Goal: Task Accomplishment & Management: Manage account settings

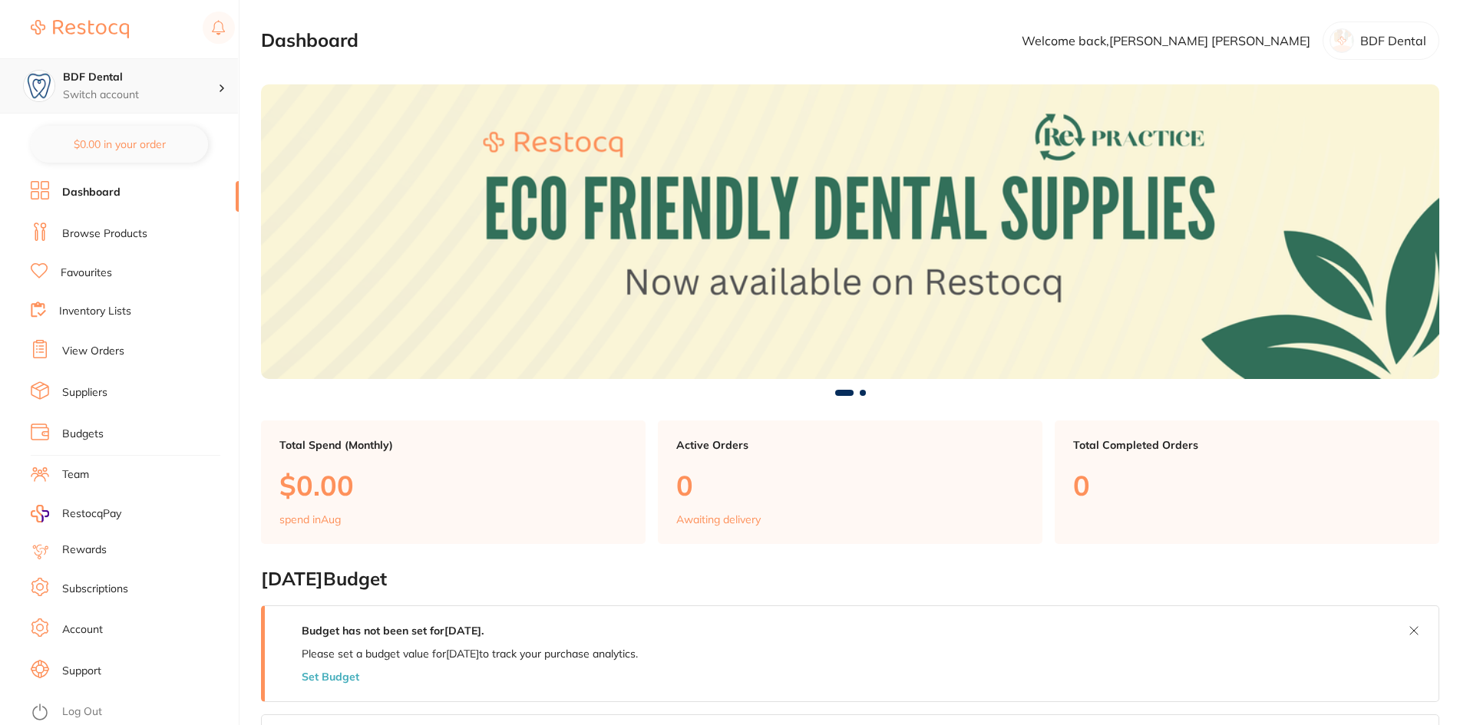
click at [127, 68] on div "BDF Dental Switch account" at bounding box center [119, 85] width 238 height 55
click at [140, 586] on li "Subscriptions" at bounding box center [135, 589] width 208 height 23
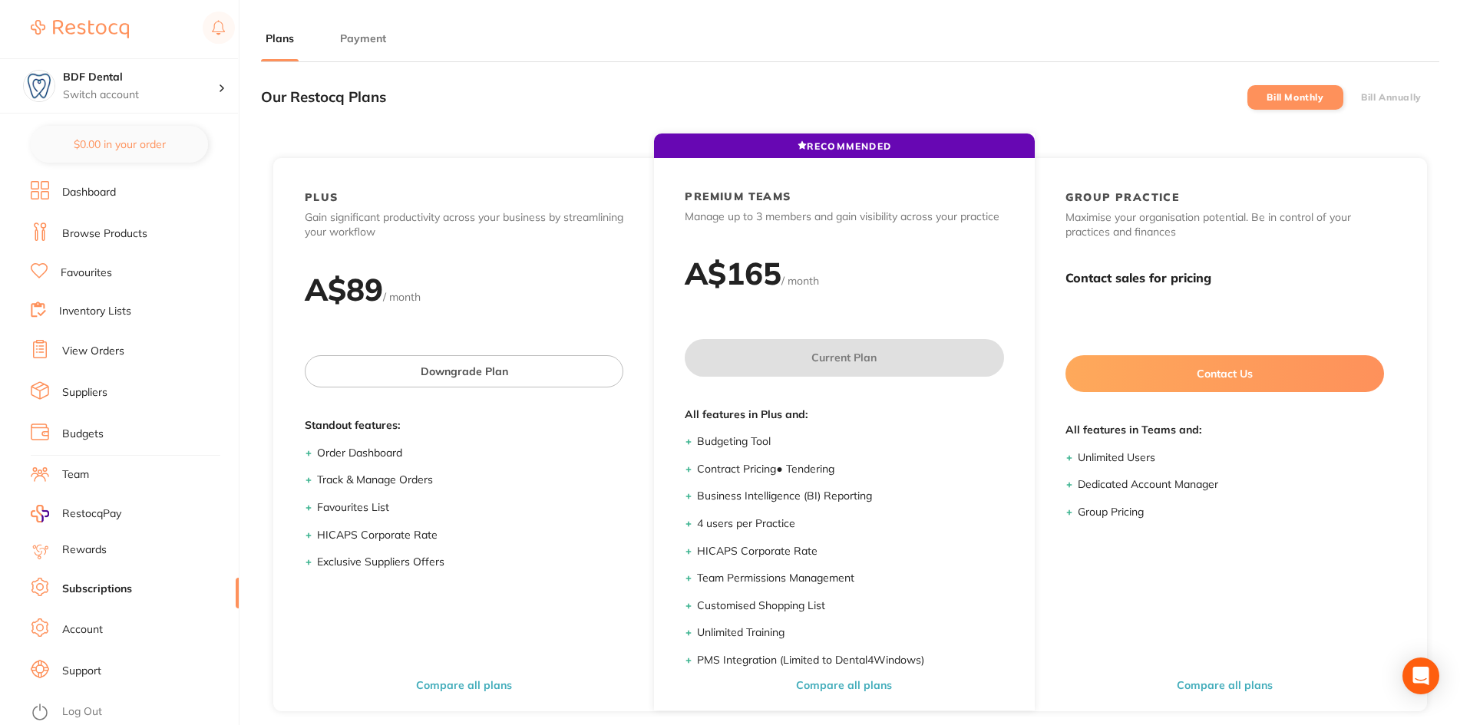
click at [363, 38] on button "Payment" at bounding box center [362, 38] width 55 height 15
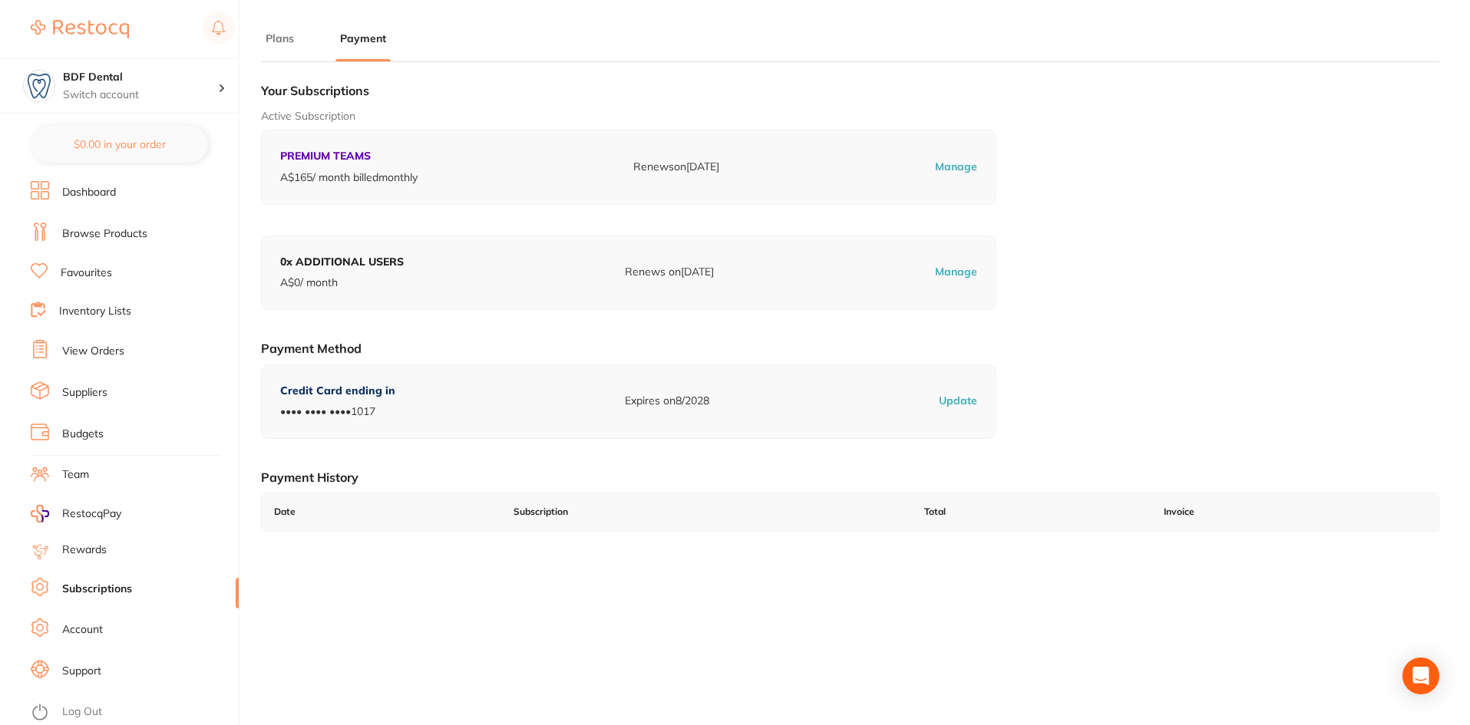
scroll to position [206, 0]
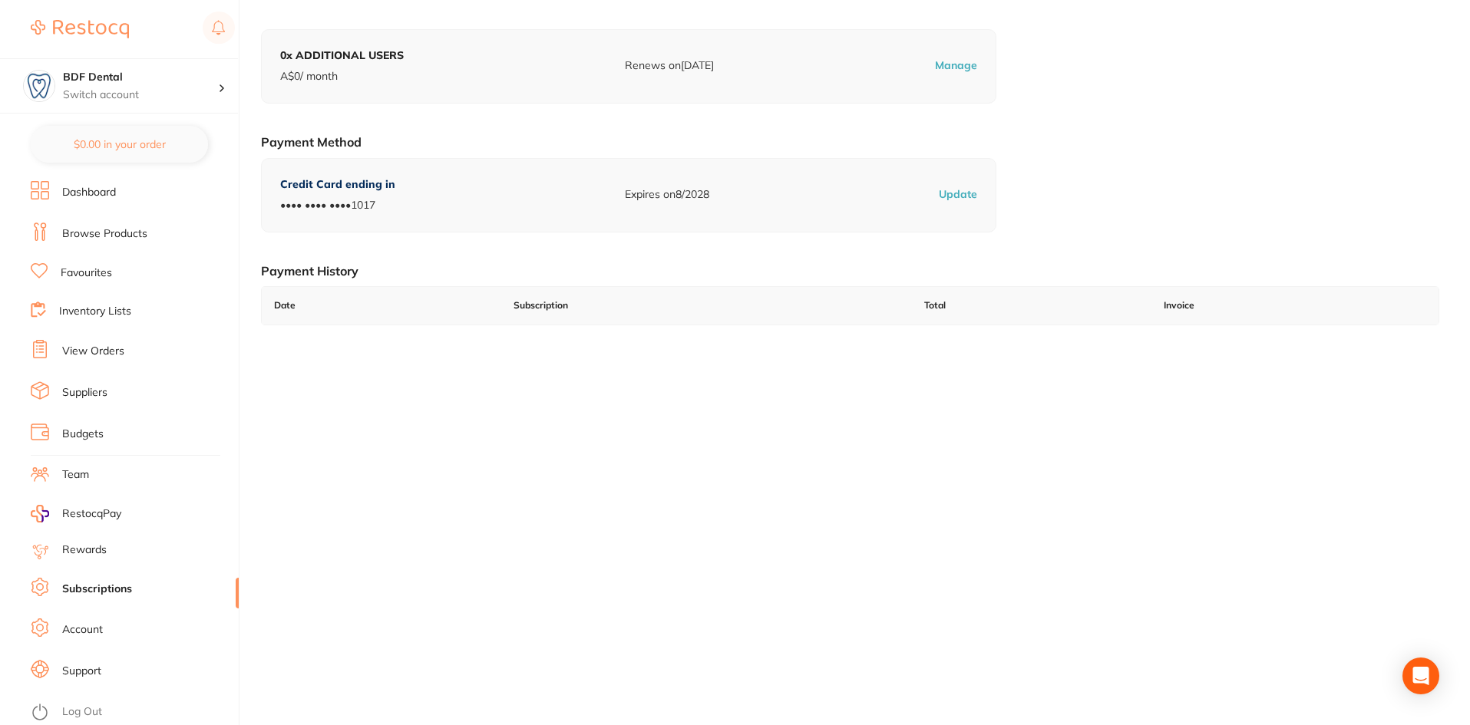
click at [113, 705] on li "Log Out" at bounding box center [132, 712] width 203 height 23
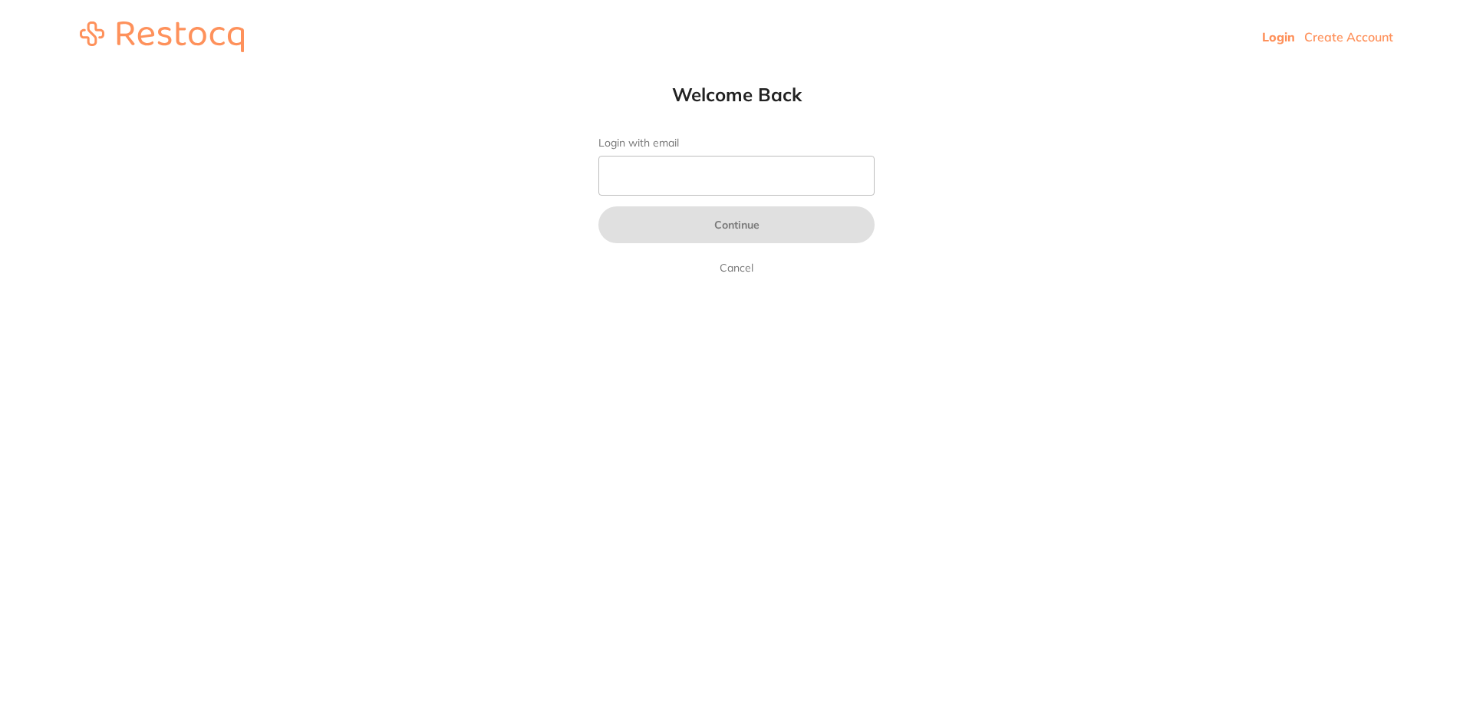
drag, startPoint x: 673, startPoint y: 153, endPoint x: 675, endPoint y: 168, distance: 15.4
click at [675, 166] on form "Login with email Continue Cancel" at bounding box center [737, 207] width 276 height 140
click at [676, 172] on input "Login with email" at bounding box center [737, 176] width 276 height 40
type input "[PERSON_NAME][EMAIL_ADDRESS][DOMAIN_NAME]"
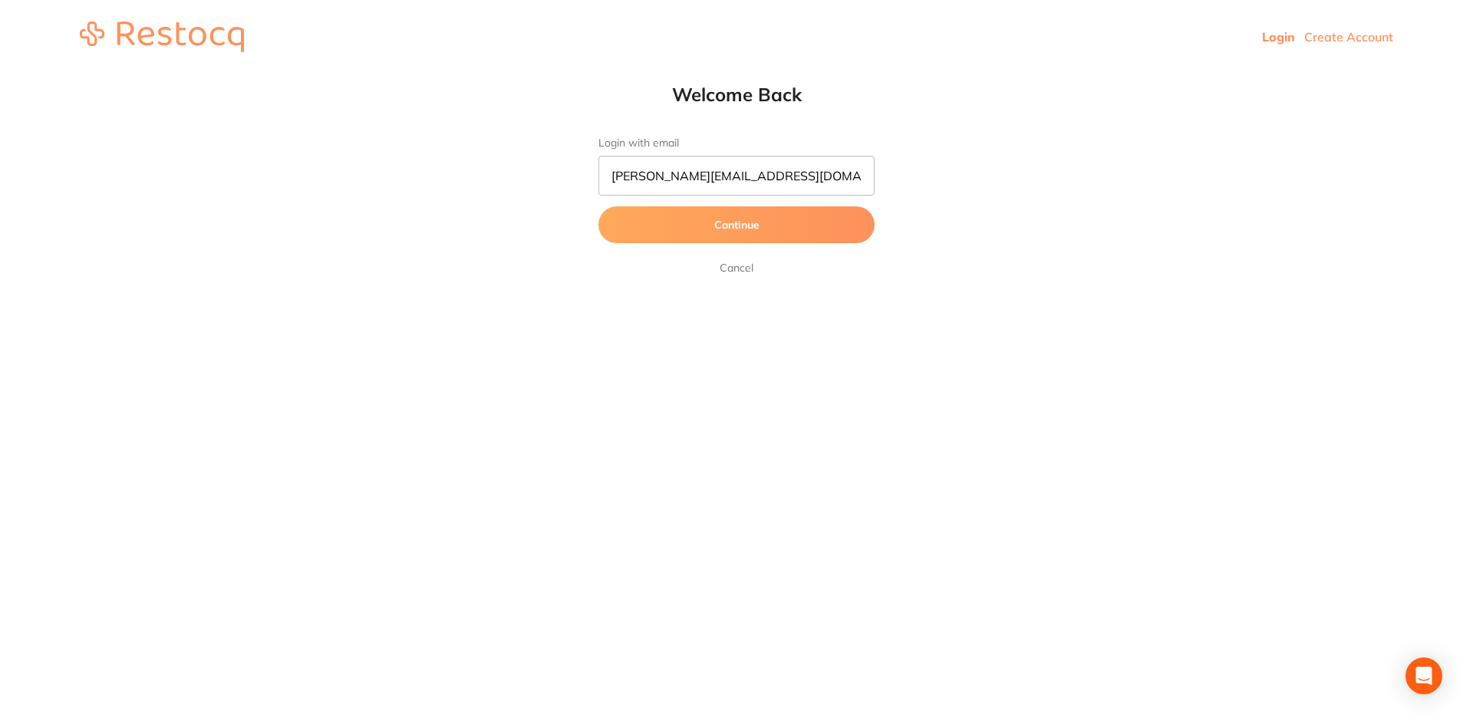
click at [757, 242] on button "Continue" at bounding box center [737, 224] width 276 height 37
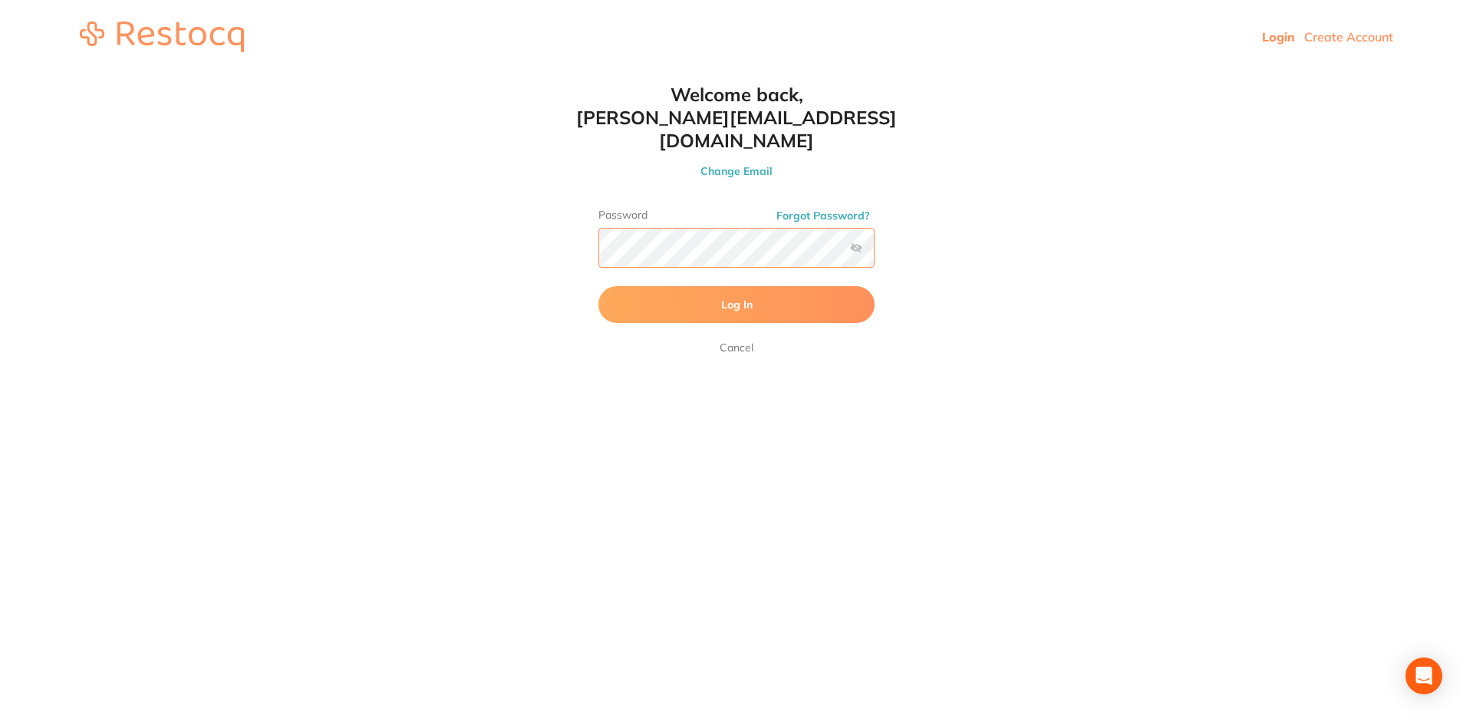
click at [599, 286] on button "Log In" at bounding box center [737, 304] width 276 height 37
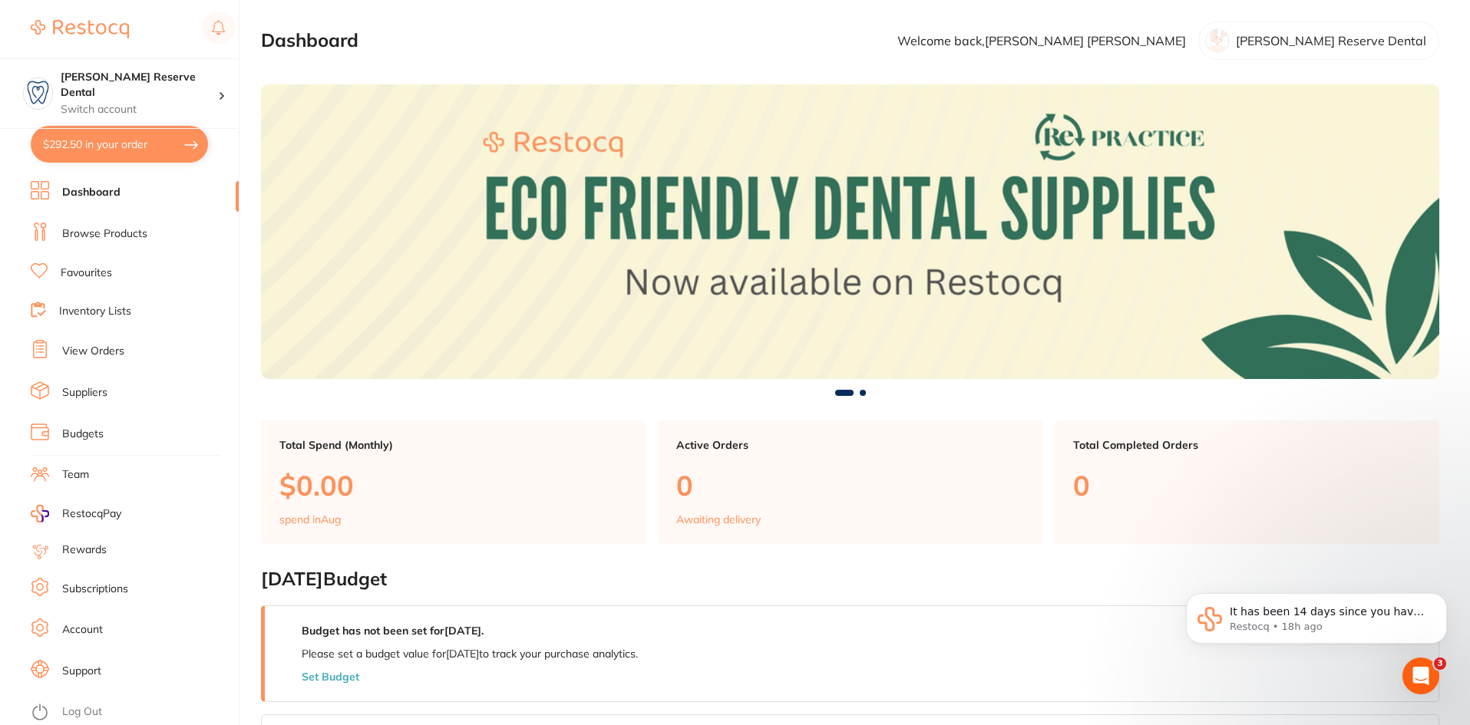
click at [126, 592] on link "Subscriptions" at bounding box center [95, 589] width 66 height 15
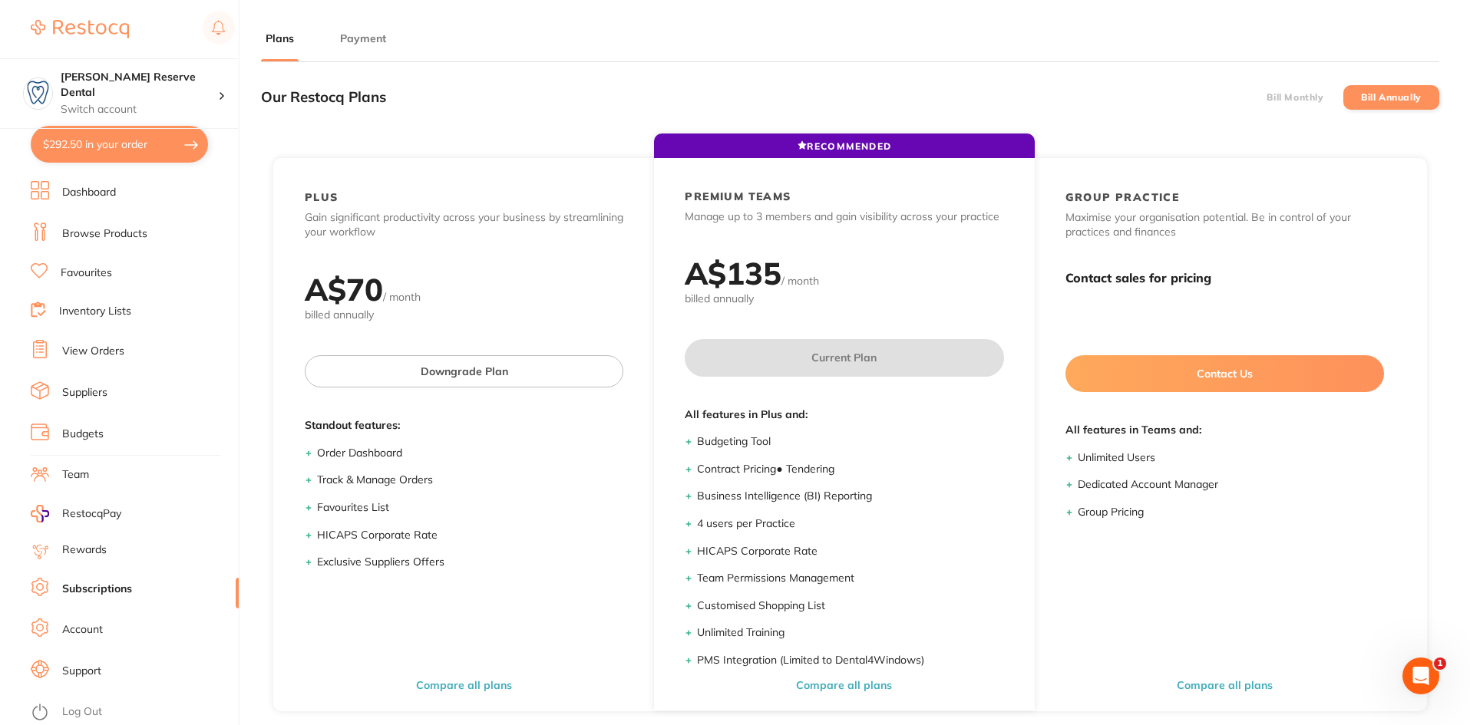
click at [379, 31] on button "Payment" at bounding box center [362, 38] width 55 height 15
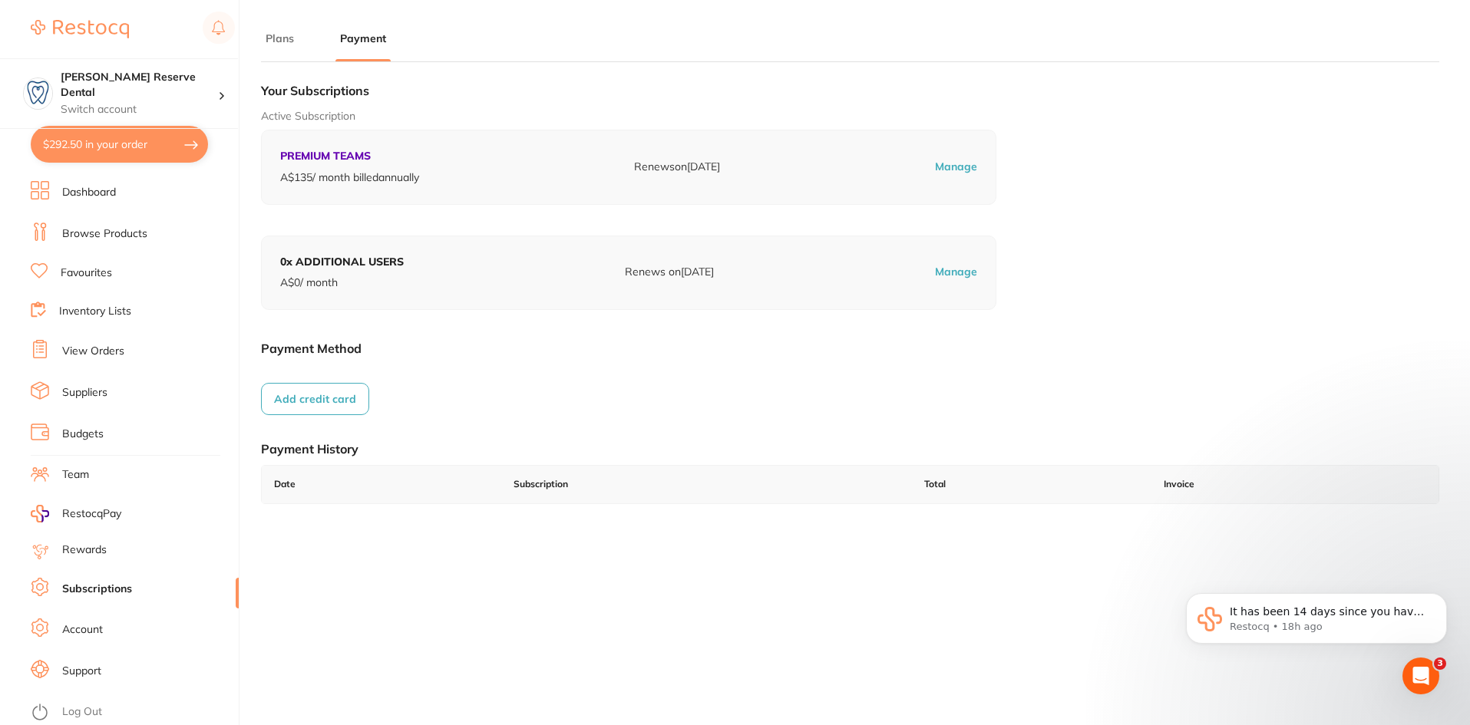
click at [307, 374] on div "Your Subscriptions Active Subscription PREMIUM TEAMS A$ 135 / month billed annu…" at bounding box center [850, 301] width 1178 height 454
click at [309, 388] on button "Add credit card" at bounding box center [315, 399] width 108 height 32
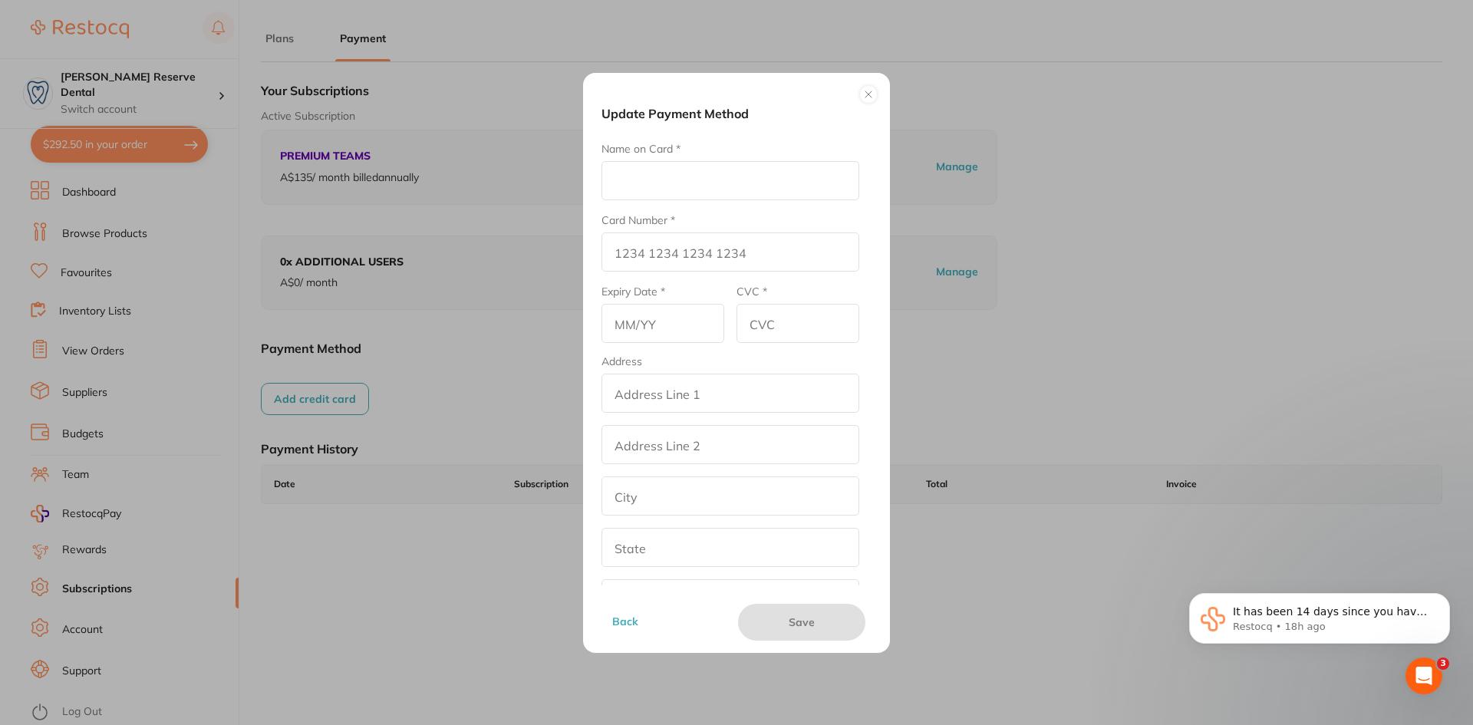
click at [716, 177] on input "Name on Card *" at bounding box center [731, 180] width 258 height 39
type input "[PERSON_NAME]"
type input "[CREDIT_CARD_NUMBER]"
click at [687, 307] on input "text" at bounding box center [663, 323] width 123 height 39
type input "05/30"
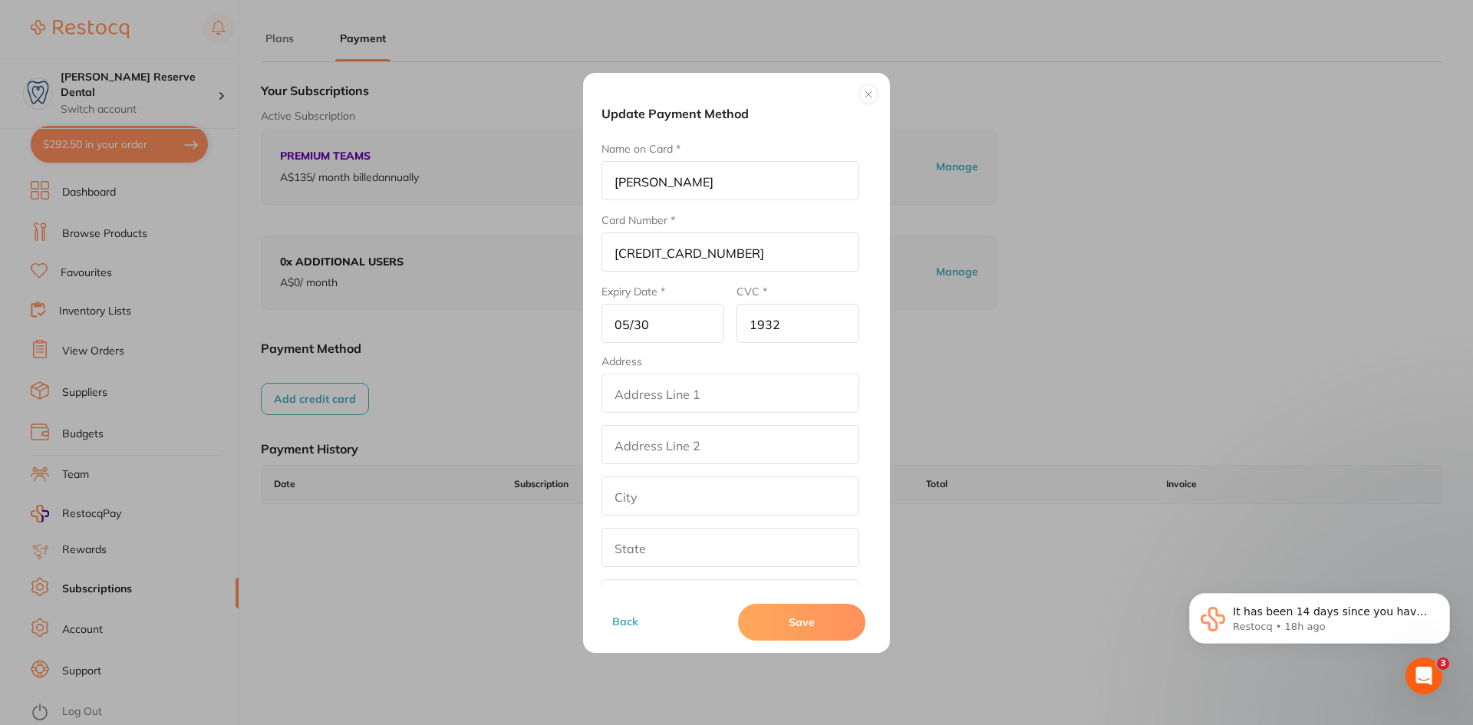
type input "1932"
click at [732, 410] on input "addressLineOne" at bounding box center [731, 393] width 258 height 39
type input "[STREET_ADDRESS][PERSON_NAME]"
type input "T13/Shop 13 ([PERSON_NAME][GEOGRAPHIC_DATA]"
type input "[PERSON_NAME] Reserve"
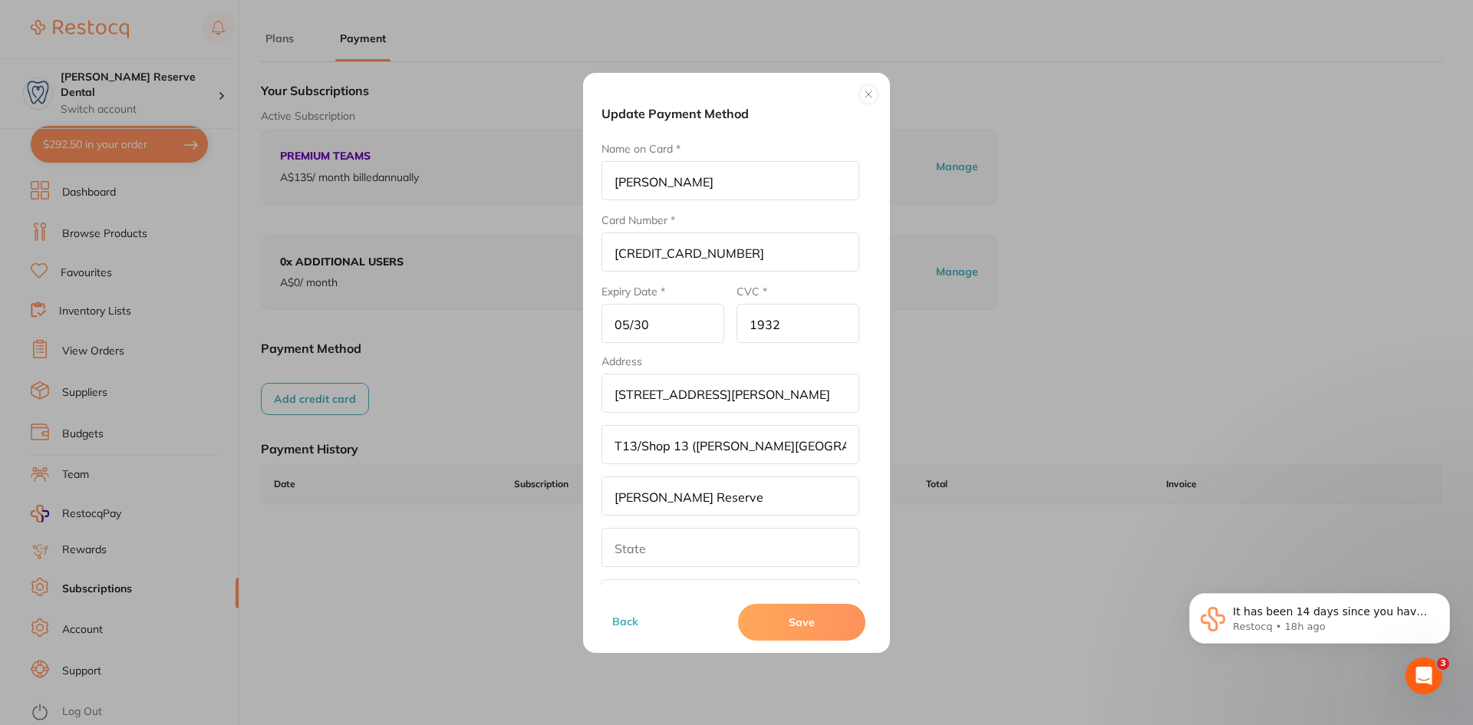
type input "QLD"
type input "4133"
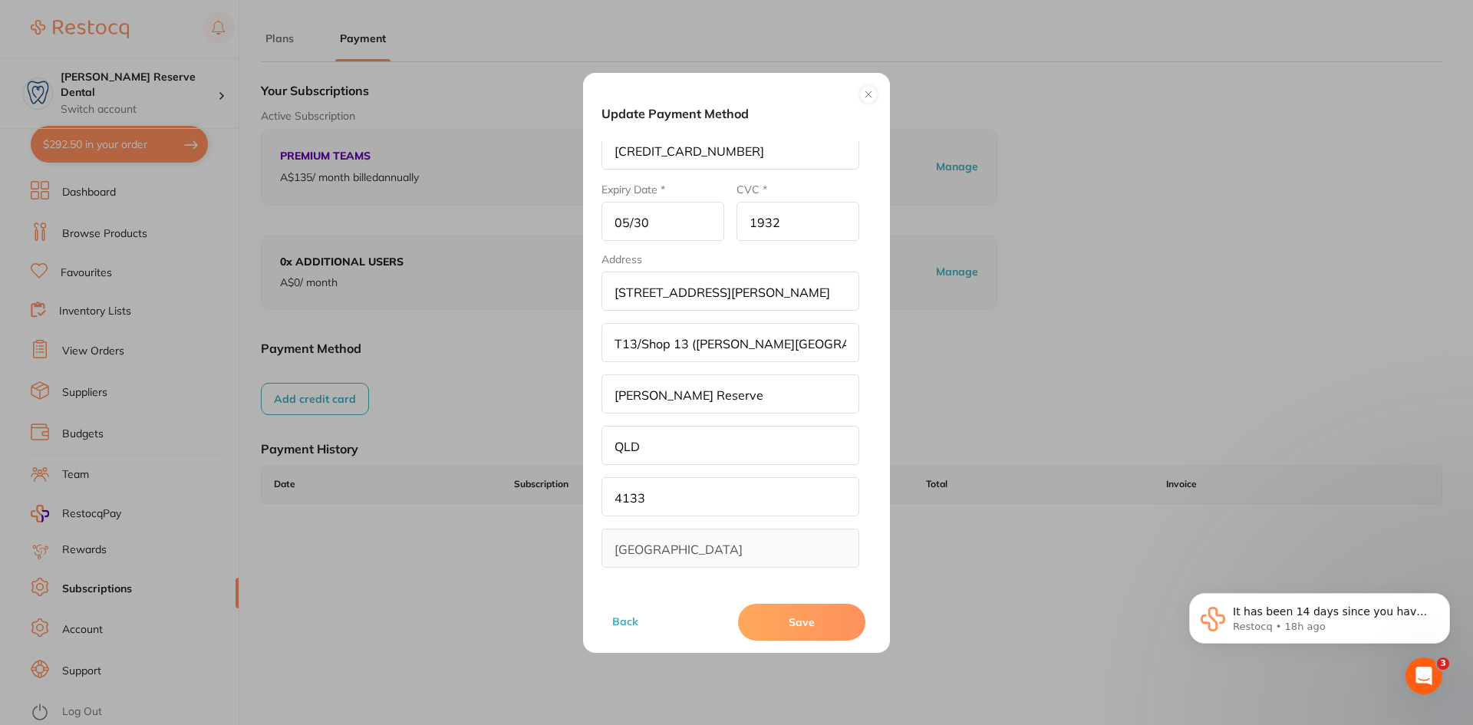
scroll to position [103, 0]
click at [800, 606] on button "Save" at bounding box center [801, 622] width 127 height 37
